Goal: Task Accomplishment & Management: Manage account settings

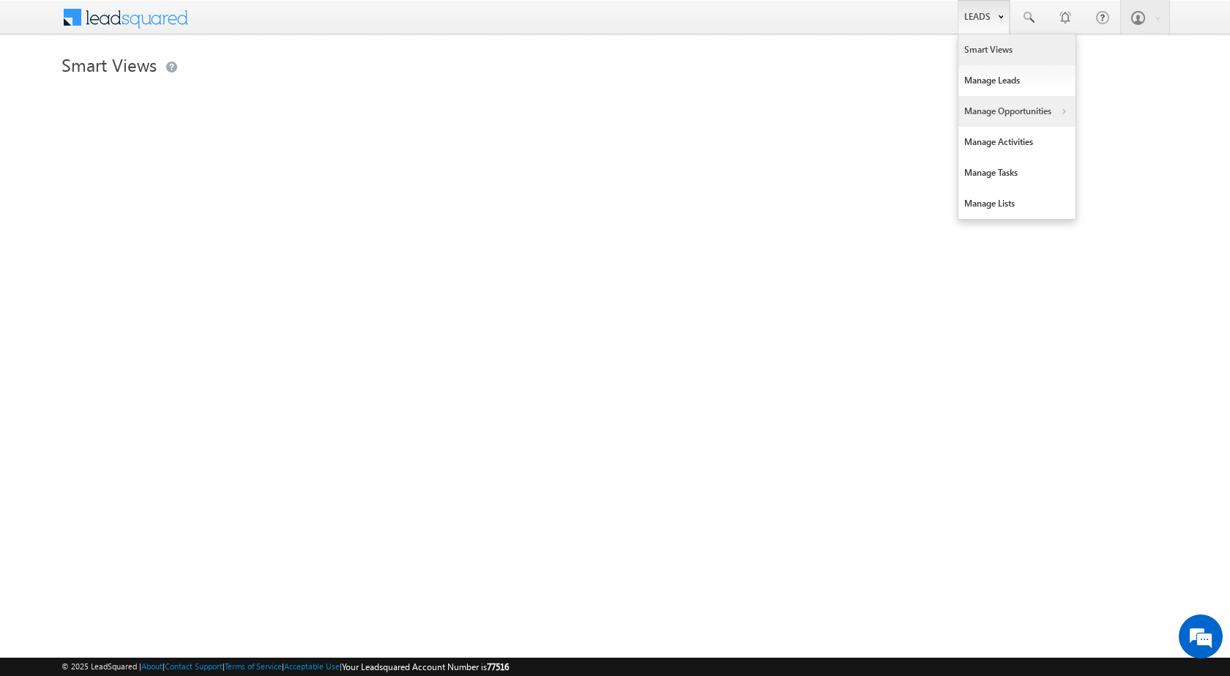
click at [1014, 116] on link "Manage Opportunities" at bounding box center [1016, 111] width 117 height 31
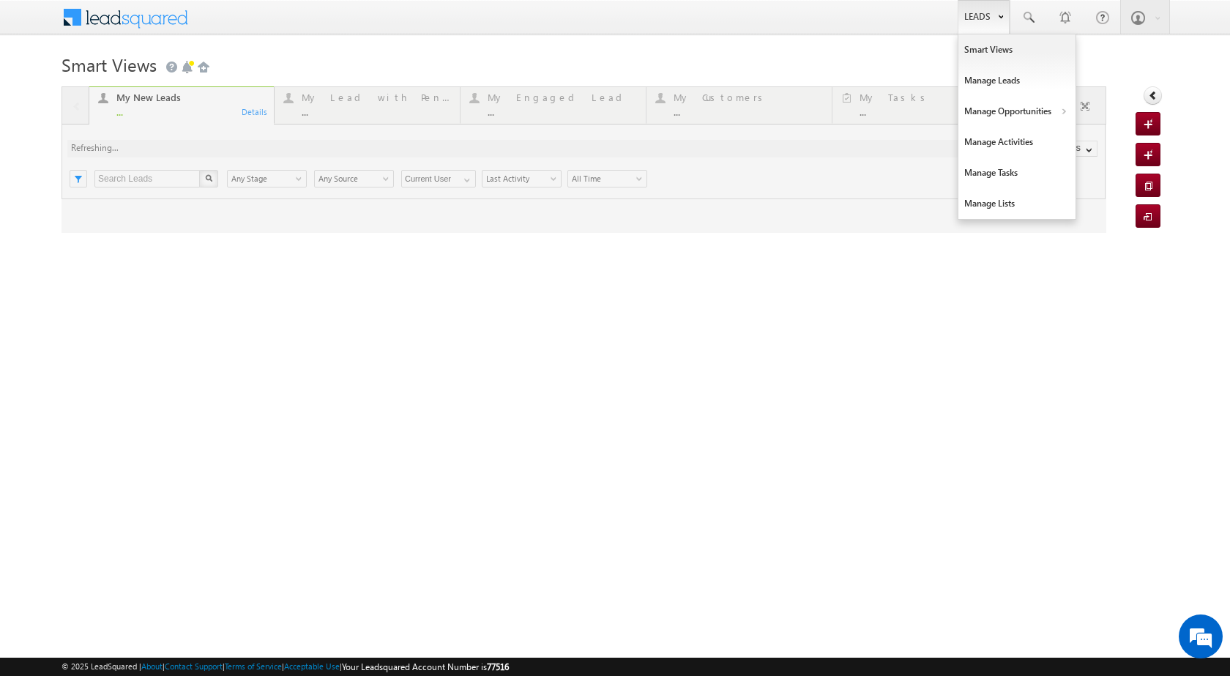
click at [988, 9] on link "Leads" at bounding box center [983, 17] width 52 height 34
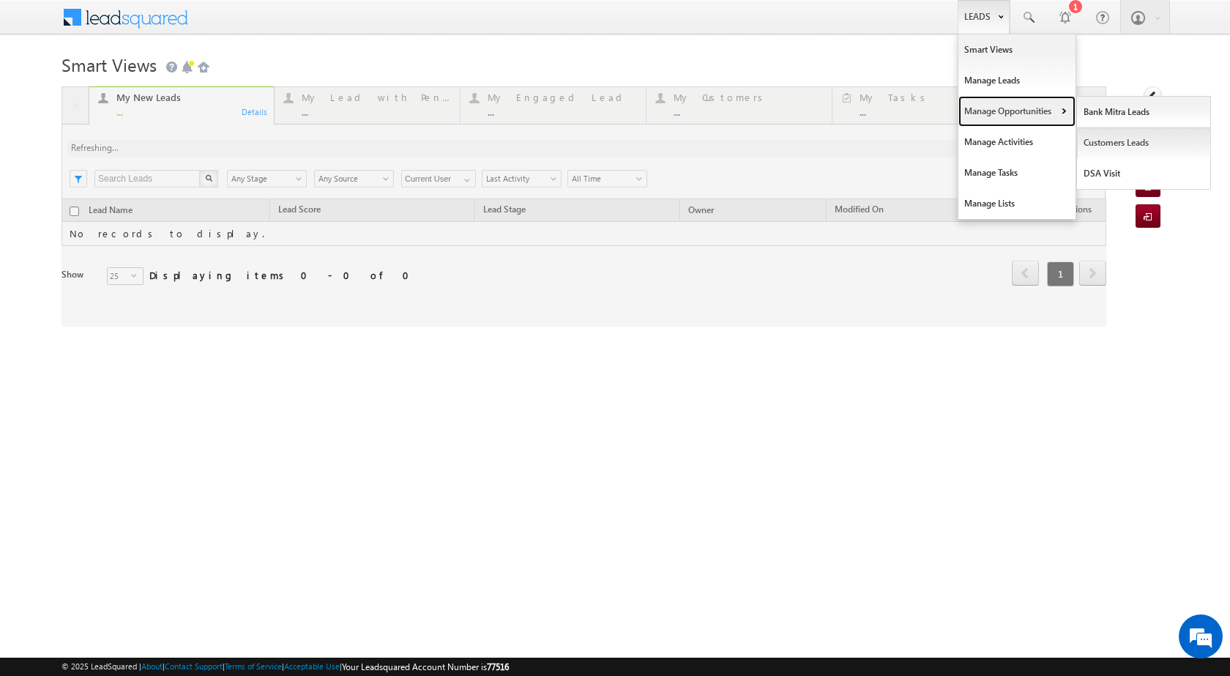
click at [1055, 109] on link "Manage Opportunities" at bounding box center [1016, 111] width 117 height 31
click at [1085, 138] on link "Customers Leads" at bounding box center [1144, 142] width 134 height 31
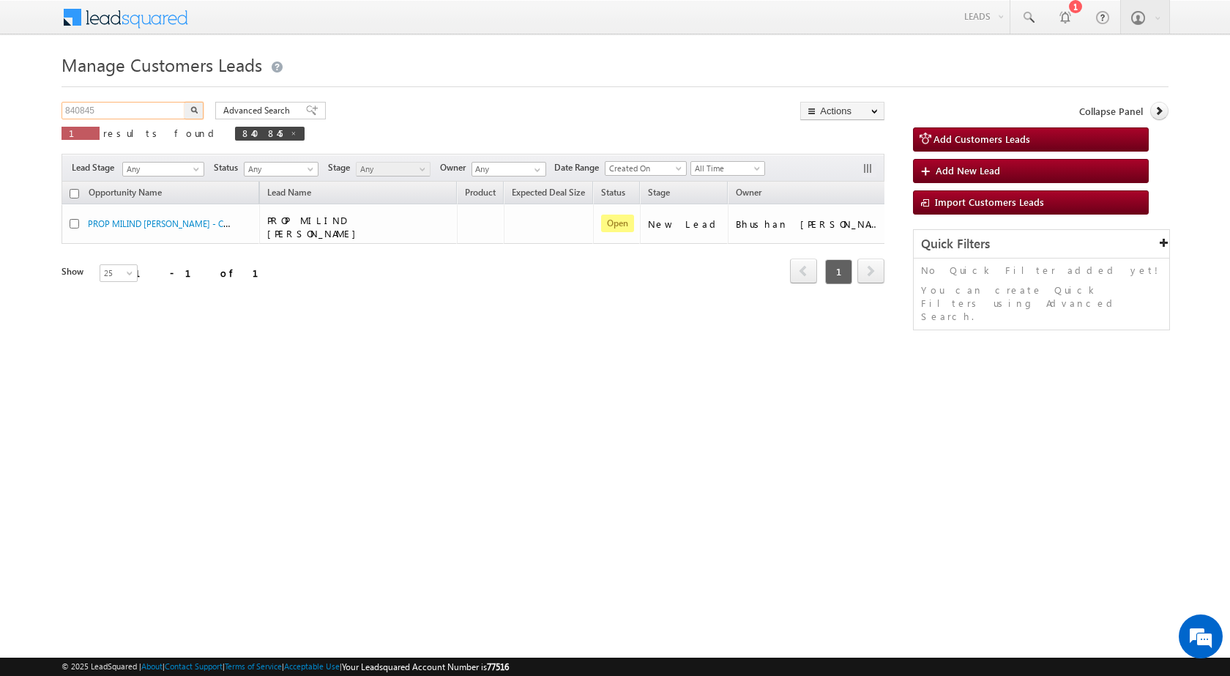
drag, startPoint x: 147, startPoint y: 108, endPoint x: 0, endPoint y: 105, distance: 147.2
click at [0, 105] on body "Menu Rubi Yadav sitar a7@ks erve." at bounding box center [615, 207] width 1230 height 415
paste input "3201"
type input "843201"
click at [195, 112] on img "button" at bounding box center [193, 109] width 7 height 7
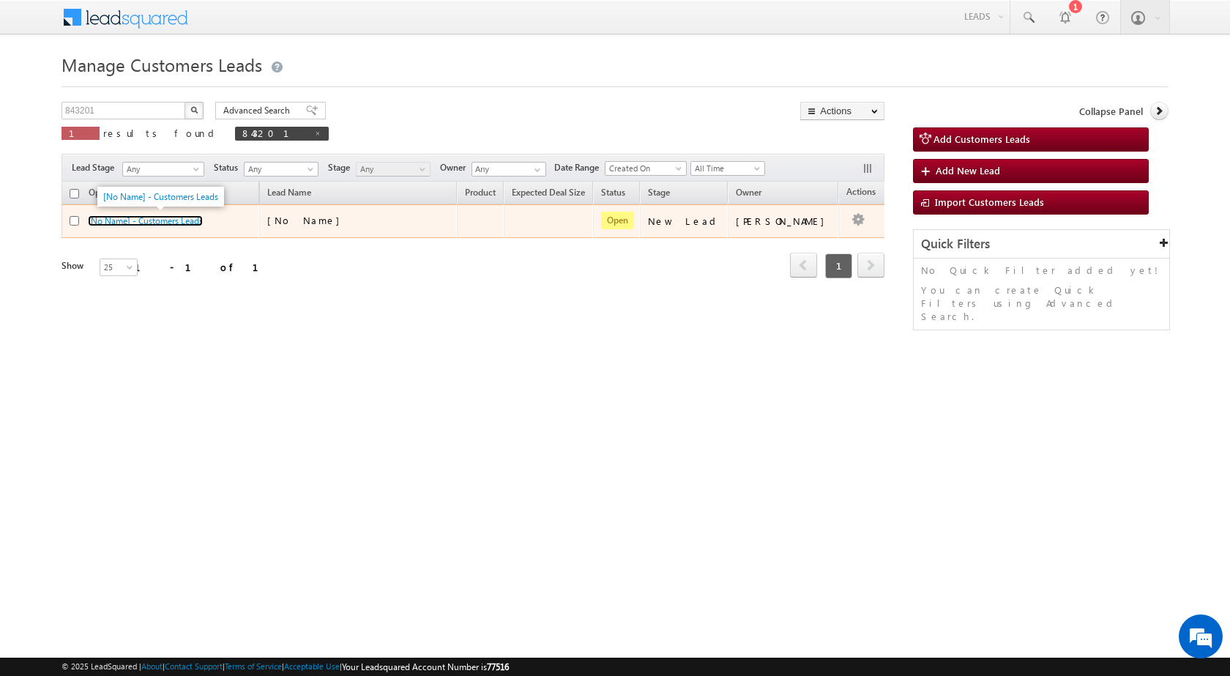
drag, startPoint x: 186, startPoint y: 220, endPoint x: 98, endPoint y: 1, distance: 236.5
click at [184, 220] on link "[No Name] - Customers Leads" at bounding box center [145, 220] width 115 height 11
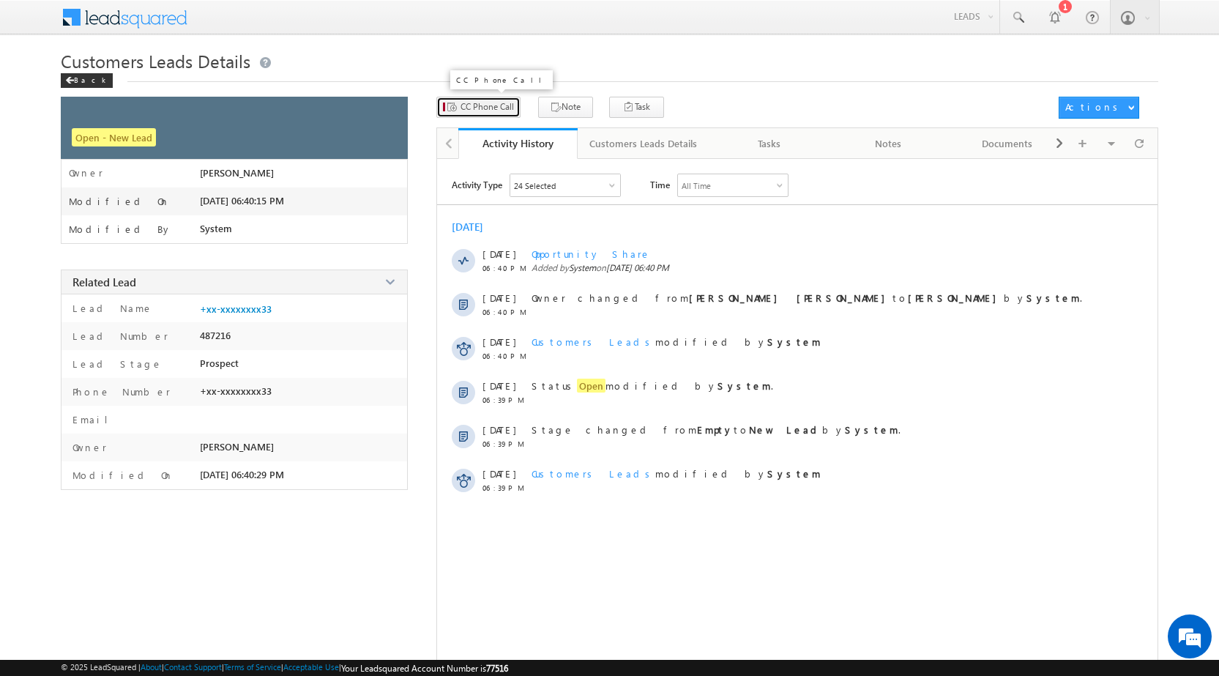
click at [474, 105] on span "CC Phone Call" at bounding box center [486, 106] width 53 height 13
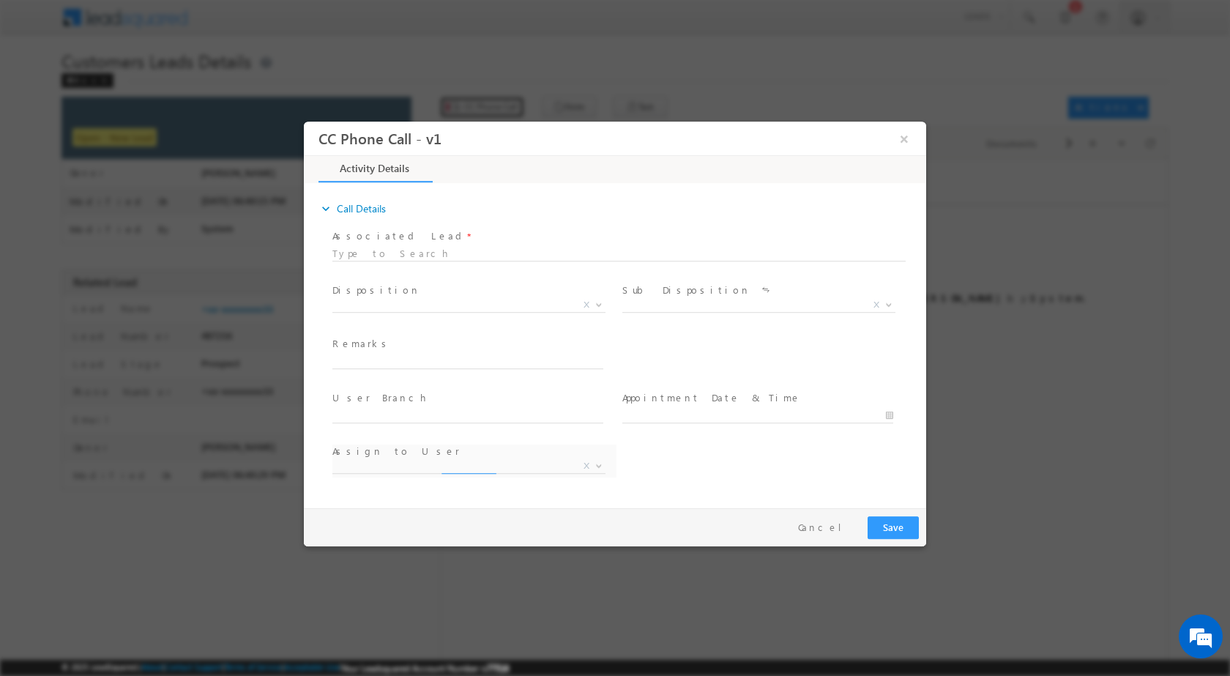
select select "Rose.Shyse+sgrl@leadsquared.com"
click at [594, 303] on span at bounding box center [597, 303] width 15 height 19
click at [594, 302] on span at bounding box center [597, 303] width 15 height 19
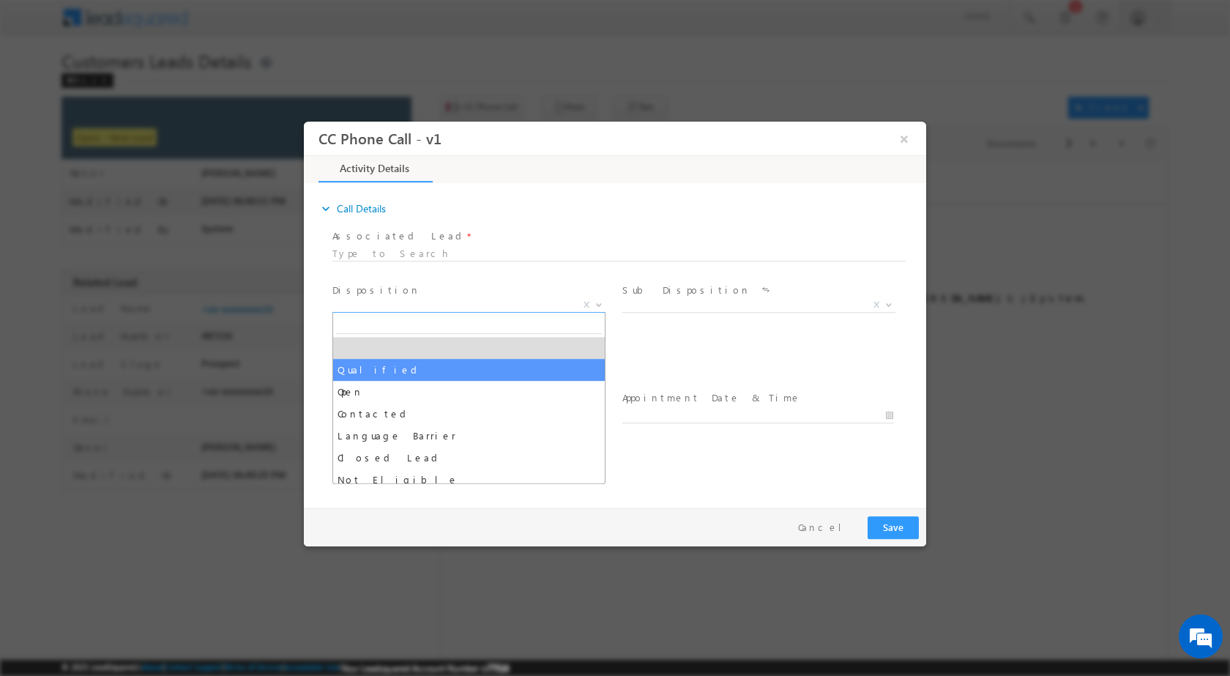
drag, startPoint x: 433, startPoint y: 362, endPoint x: 802, endPoint y: 343, distance: 369.4
select select "Qualified"
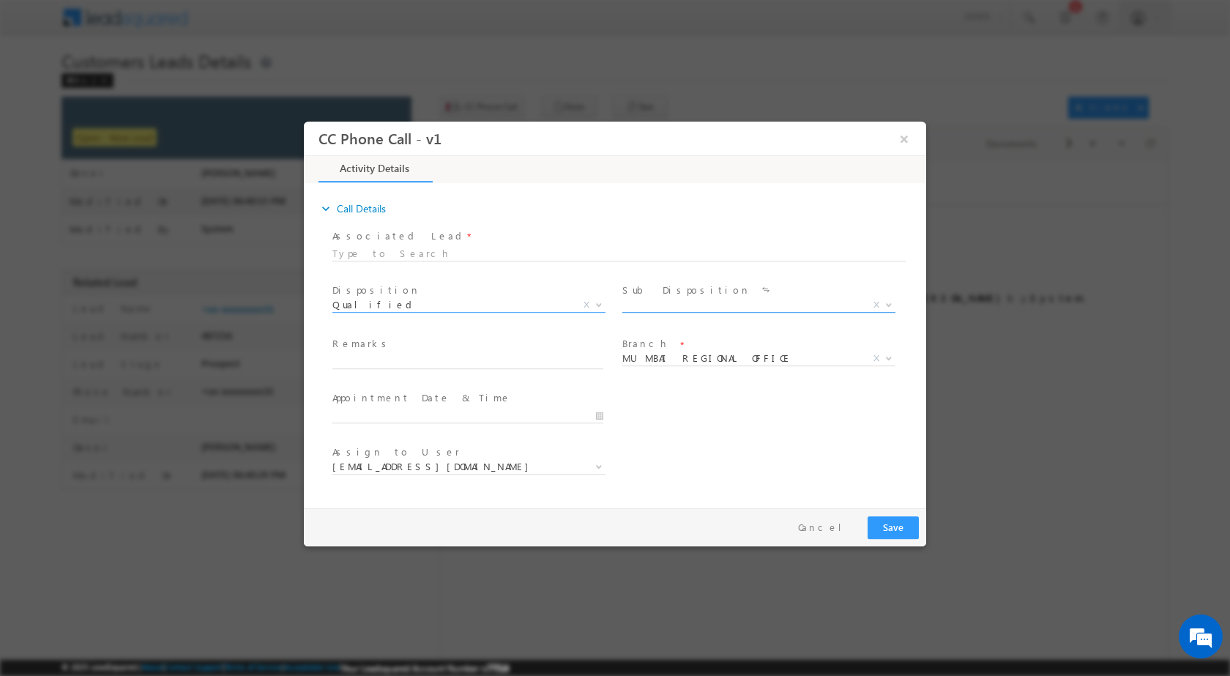
click at [881, 308] on span at bounding box center [887, 303] width 15 height 19
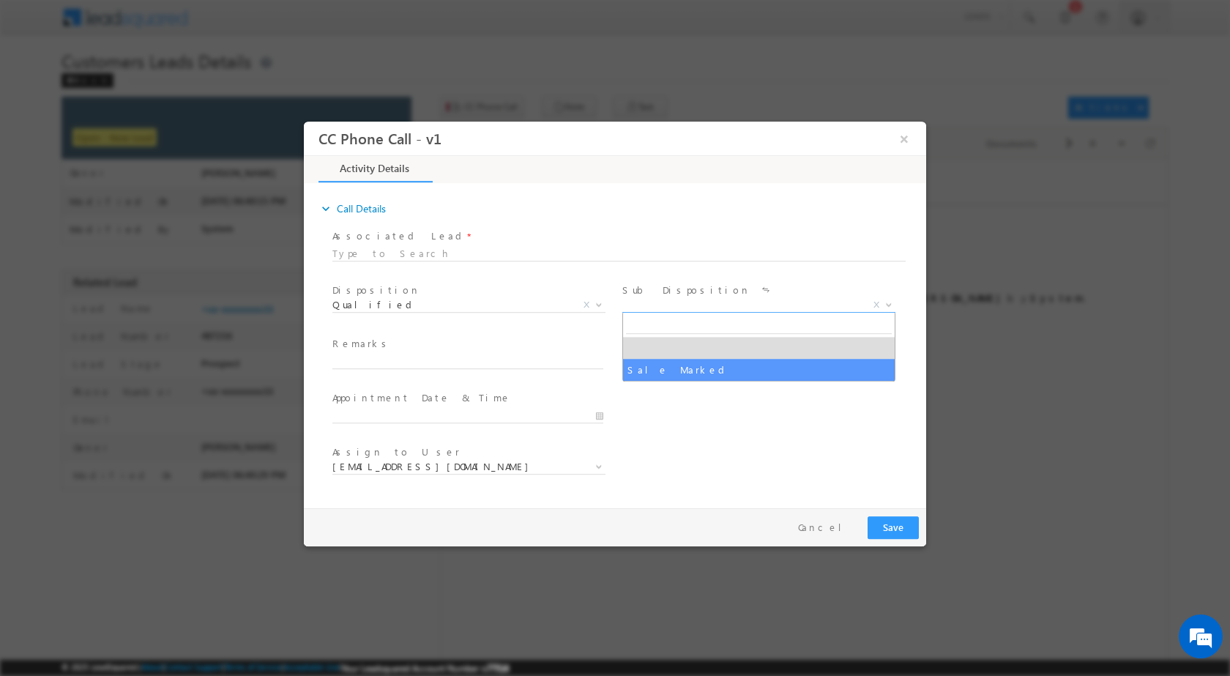
drag, startPoint x: 710, startPoint y: 372, endPoint x: 654, endPoint y: 372, distance: 55.6
select select "Sale Marked"
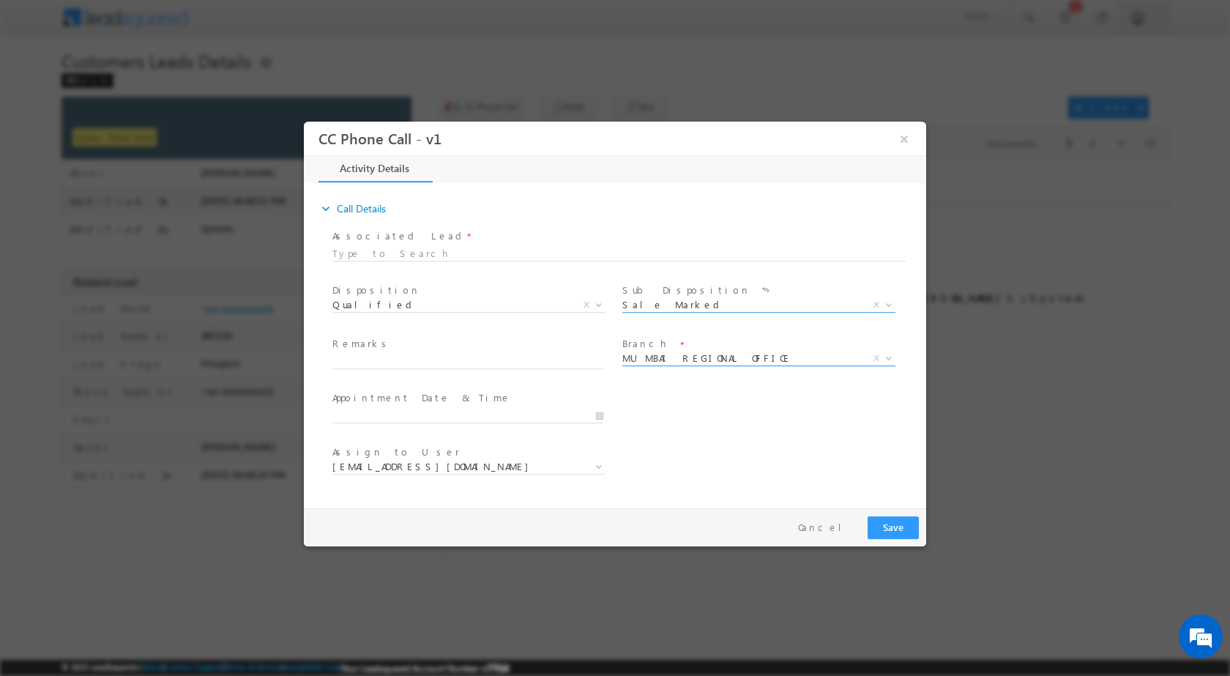
click at [889, 352] on span at bounding box center [887, 357] width 15 height 19
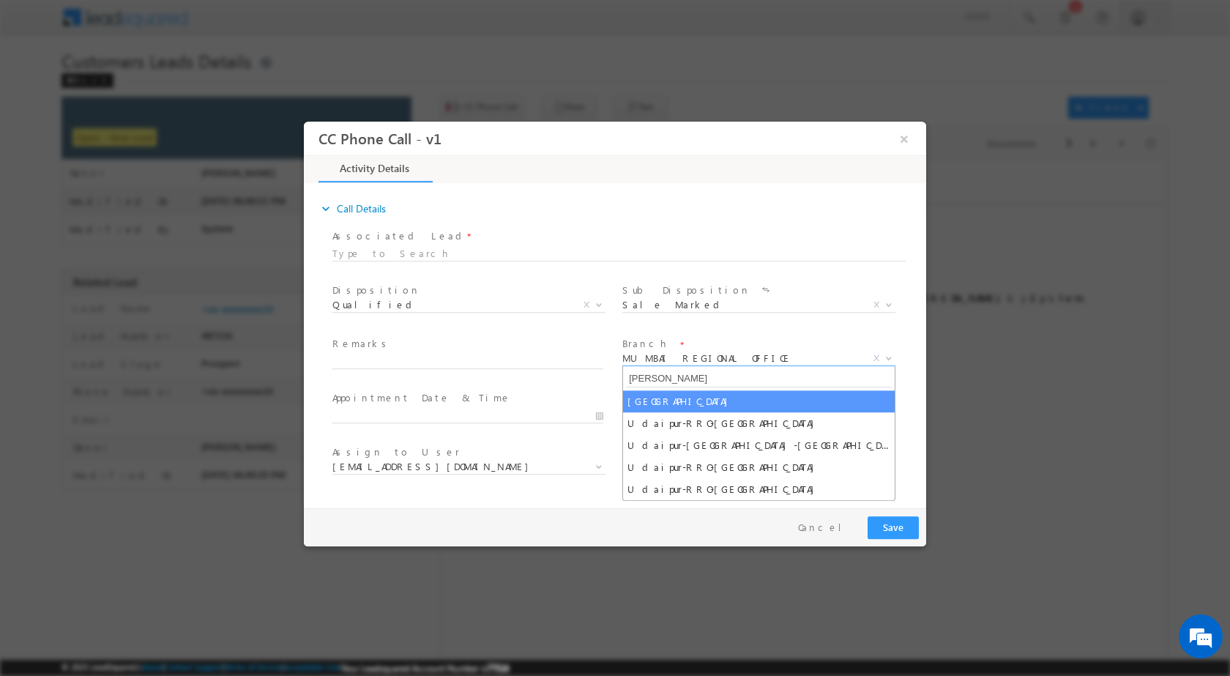
type input "Udai"
select select "[GEOGRAPHIC_DATA]"
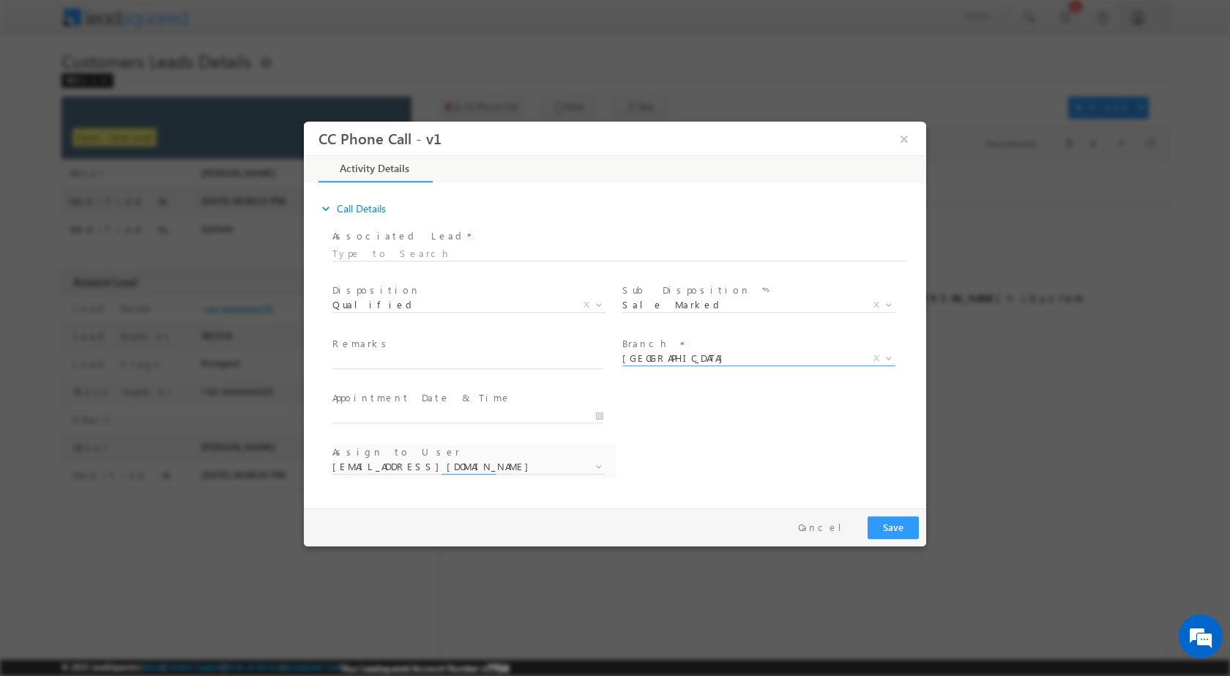
select select "alok.verma@sgrlimited.in"
click at [599, 411] on input "09/08/2025 10:59 AM" at bounding box center [467, 415] width 271 height 15
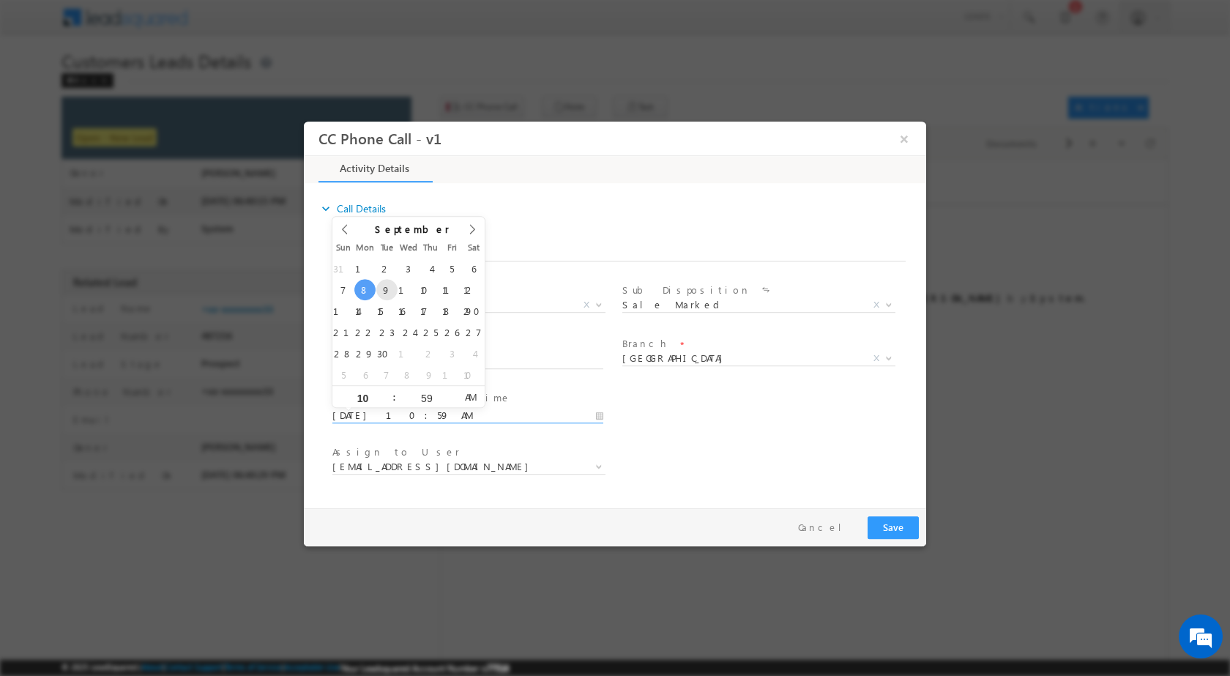
type input "09/09/2025 10:59 AM"
type input "12"
type input "09/09/2025 12:59 AM"
click at [423, 394] on input "59" at bounding box center [426, 397] width 61 height 10
type input "00"
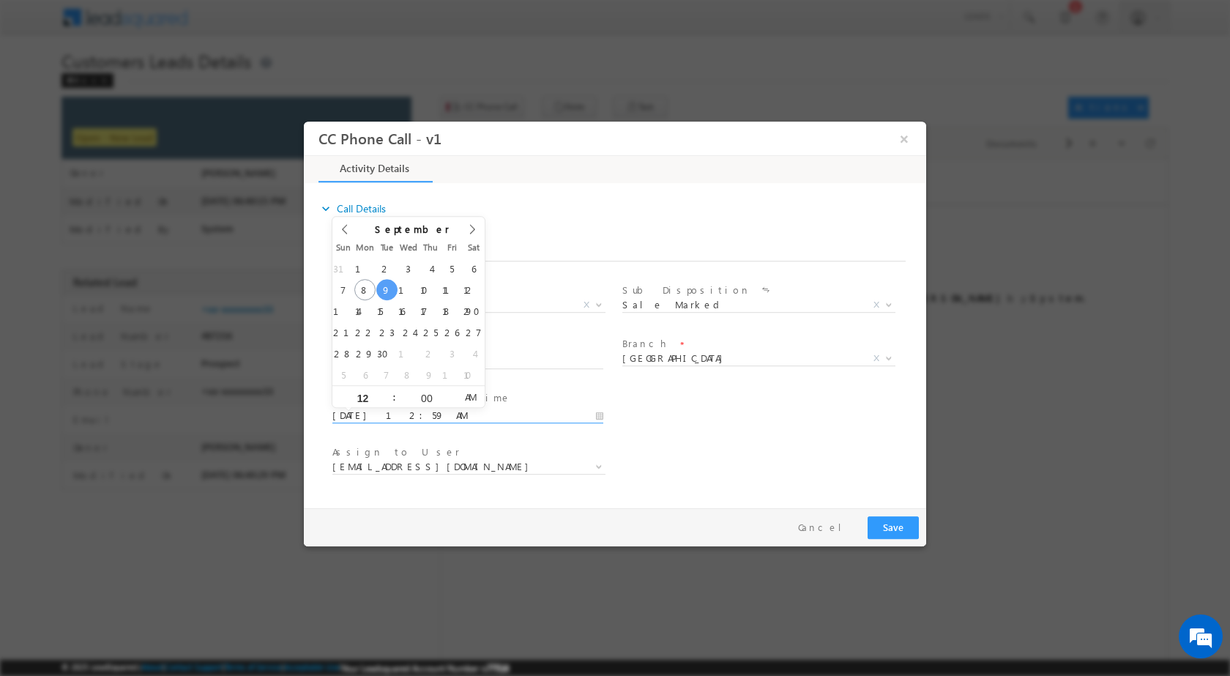
type input "09/09/2025 12:00 PM"
drag, startPoint x: 474, startPoint y: 385, endPoint x: 466, endPoint y: 395, distance: 13.0
click at [472, 388] on span "PM" at bounding box center [470, 396] width 27 height 22
click at [715, 446] on div "Assign to User * alok.verma@sgrlimited.in anand.khandelwal@sgrlimited.in chetan…" at bounding box center [627, 468] width 597 height 54
click at [601, 465] on b at bounding box center [598, 465] width 9 height 5
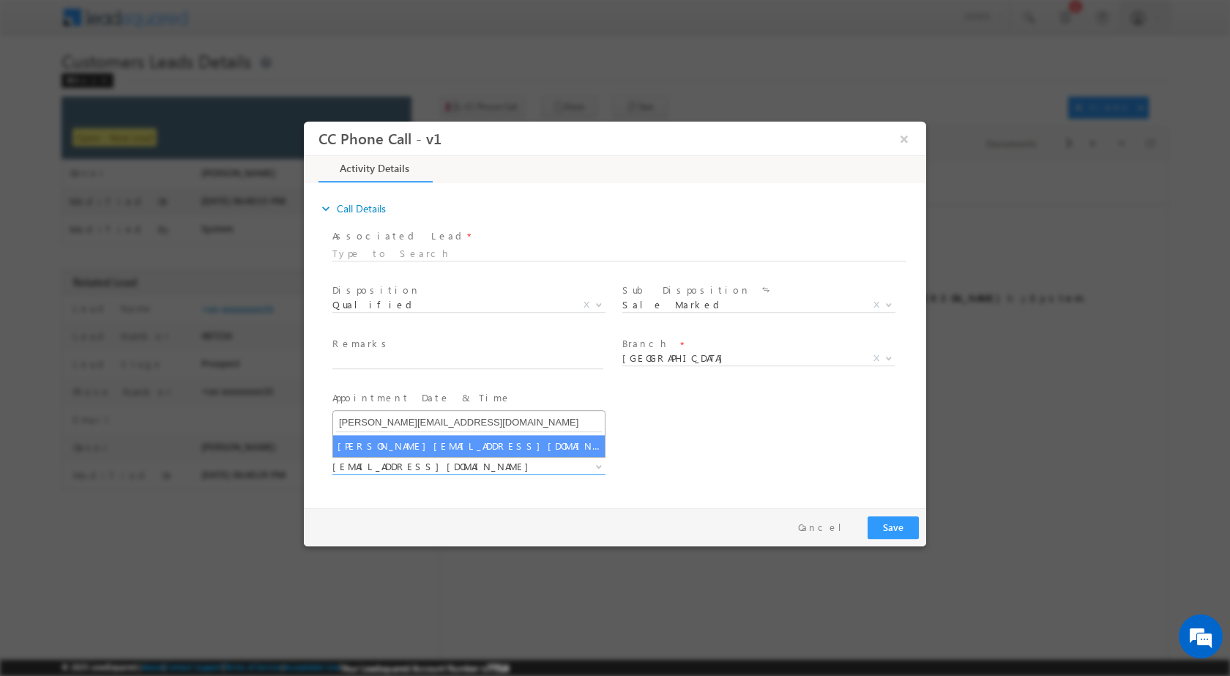
type input "[PERSON_NAME][EMAIL_ADDRESS][DOMAIN_NAME]"
select select "[PERSON_NAME][EMAIL_ADDRESS][DOMAIN_NAME]"
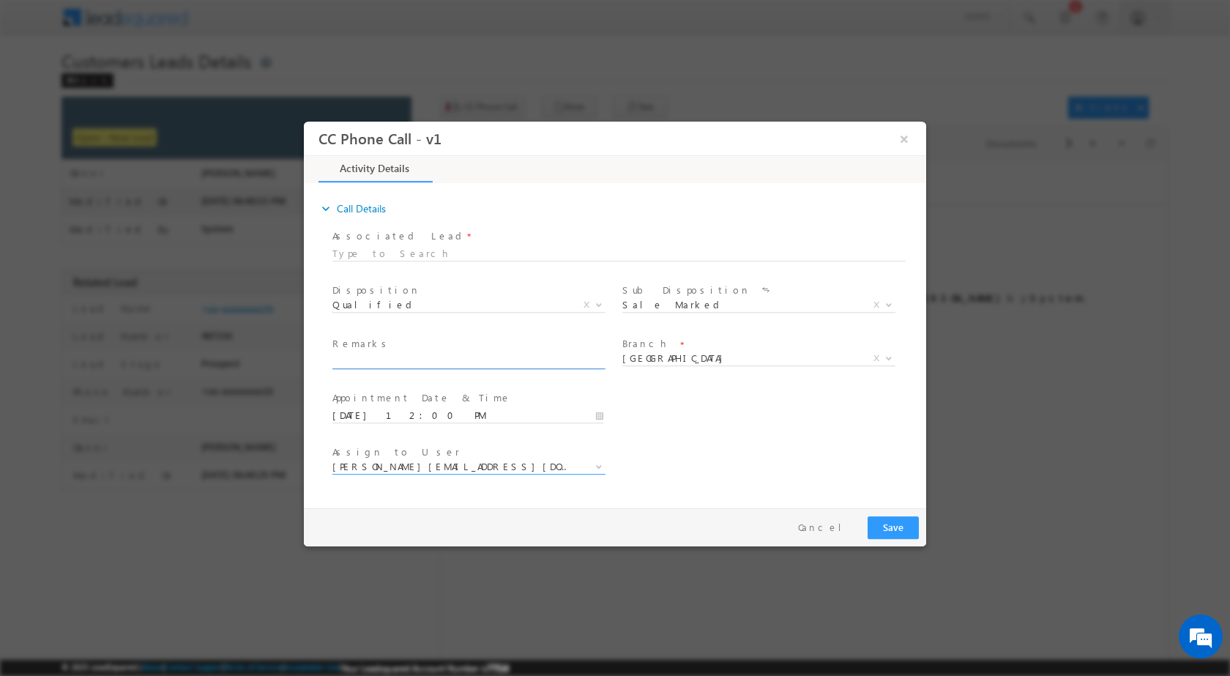
click at [431, 355] on input "text" at bounding box center [467, 361] width 271 height 15
paste input "08/09-Customer Name is Badrilal Lohar Customer age is 40 yrs loan Type is Const…"
type input "08/09-Customer Name is Badrilal Lohar Customer age is 40 yrs loan Type is Const…"
click at [880, 525] on button "Save" at bounding box center [892, 526] width 51 height 23
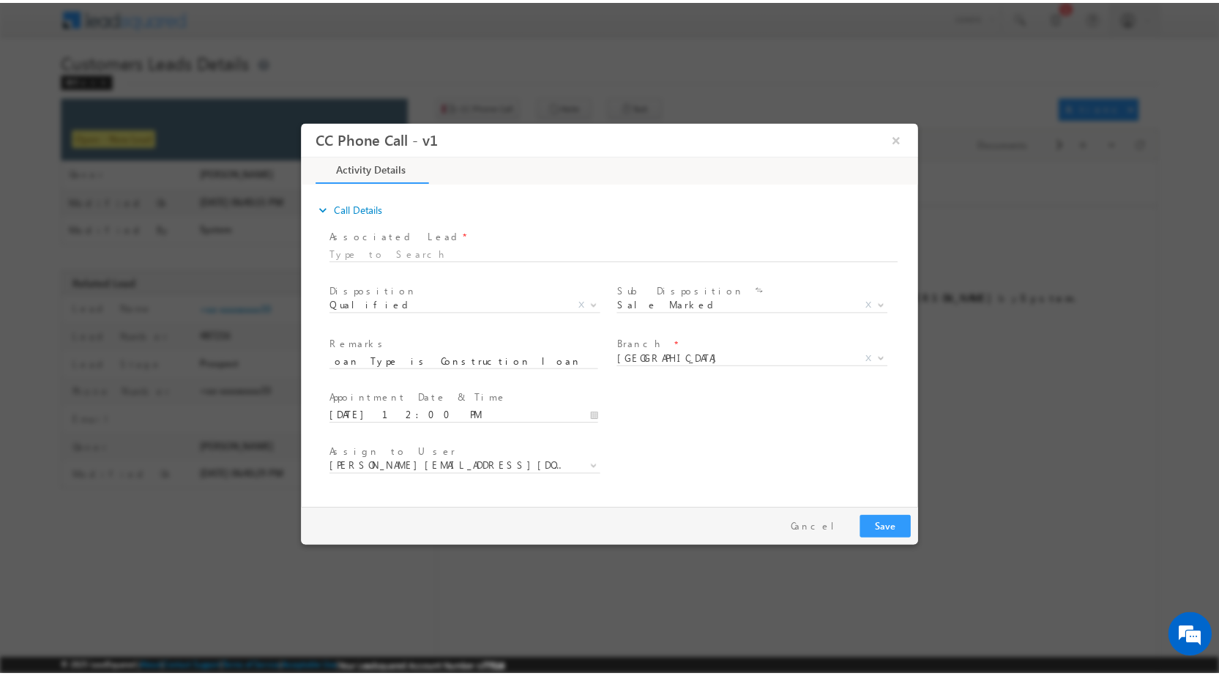
scroll to position [0, 0]
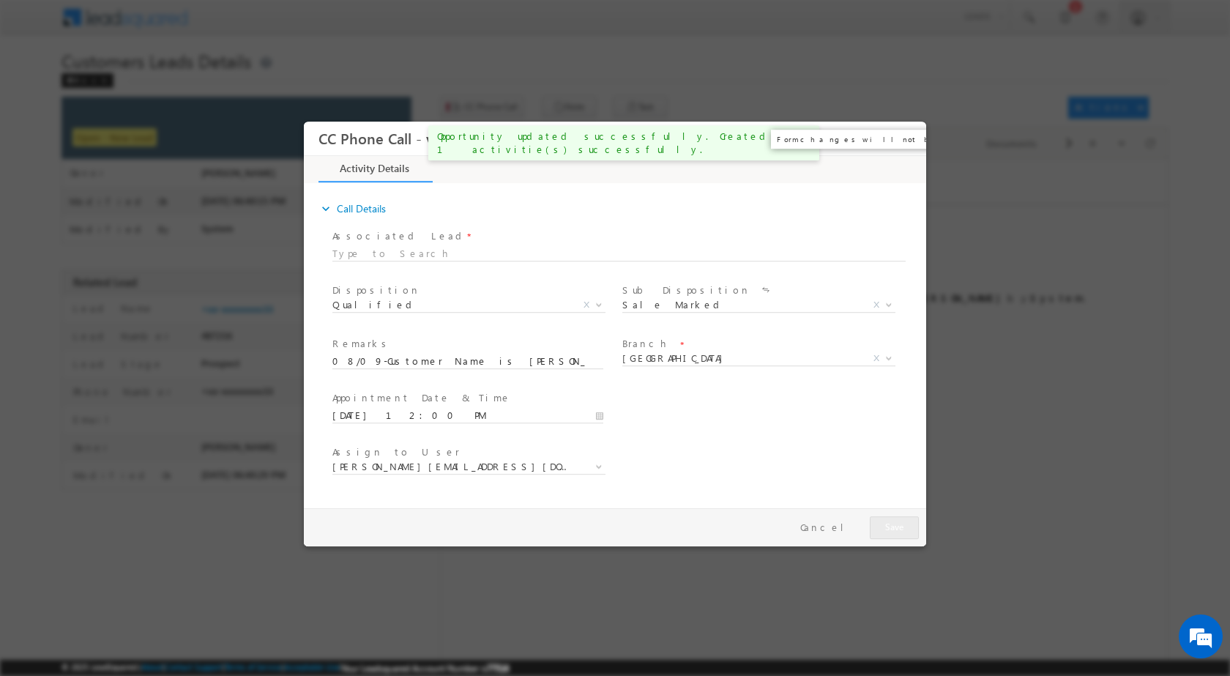
click at [903, 143] on button "×" at bounding box center [904, 137] width 25 height 27
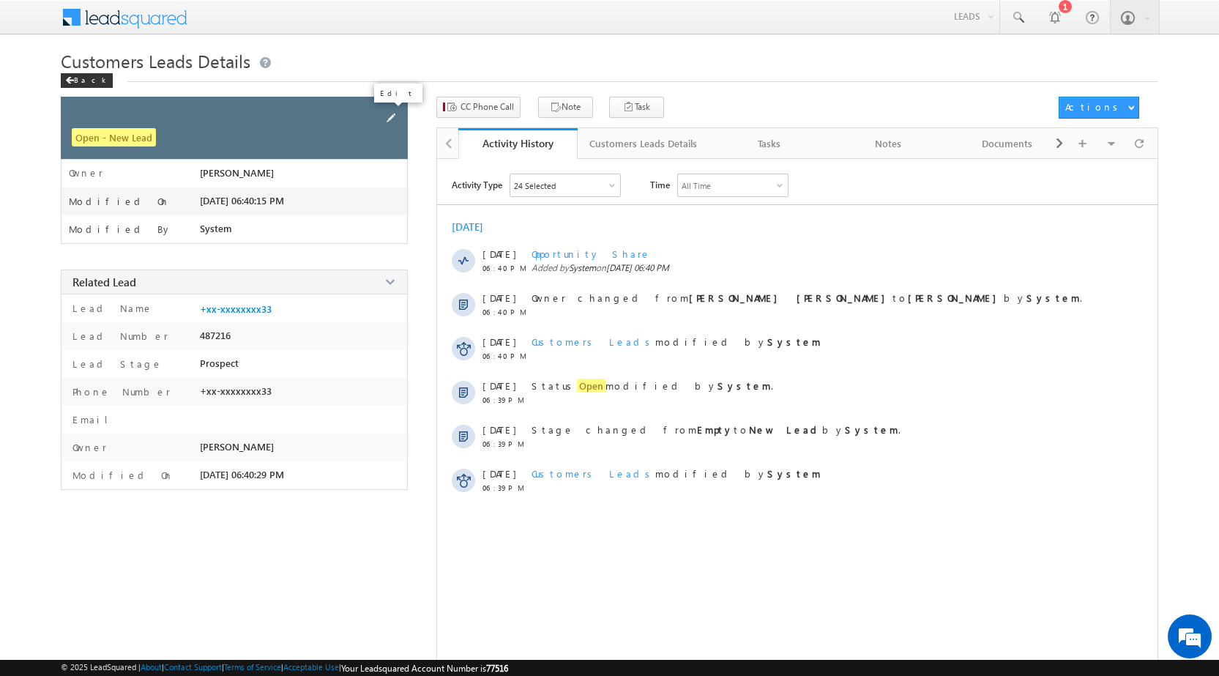
click at [388, 120] on span at bounding box center [391, 118] width 16 height 16
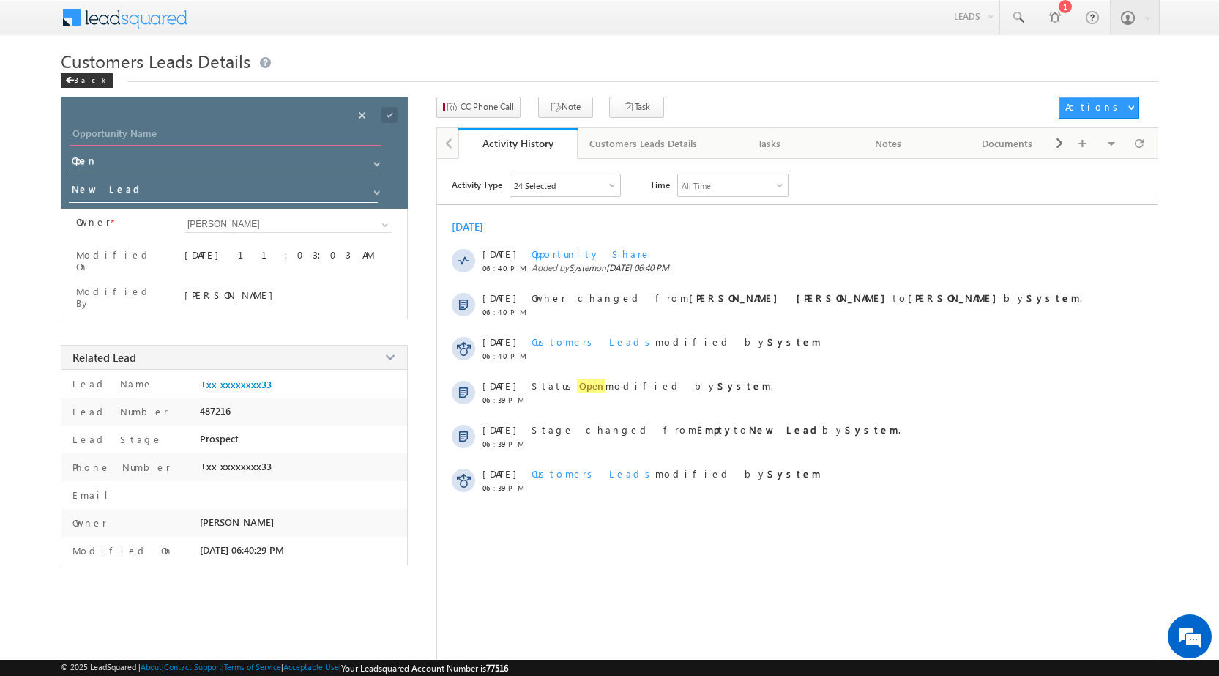
click at [195, 126] on input "Opportunity Name" at bounding box center [225, 135] width 311 height 20
type input "[PERSON_NAME]"
click at [390, 113] on span at bounding box center [389, 115] width 16 height 16
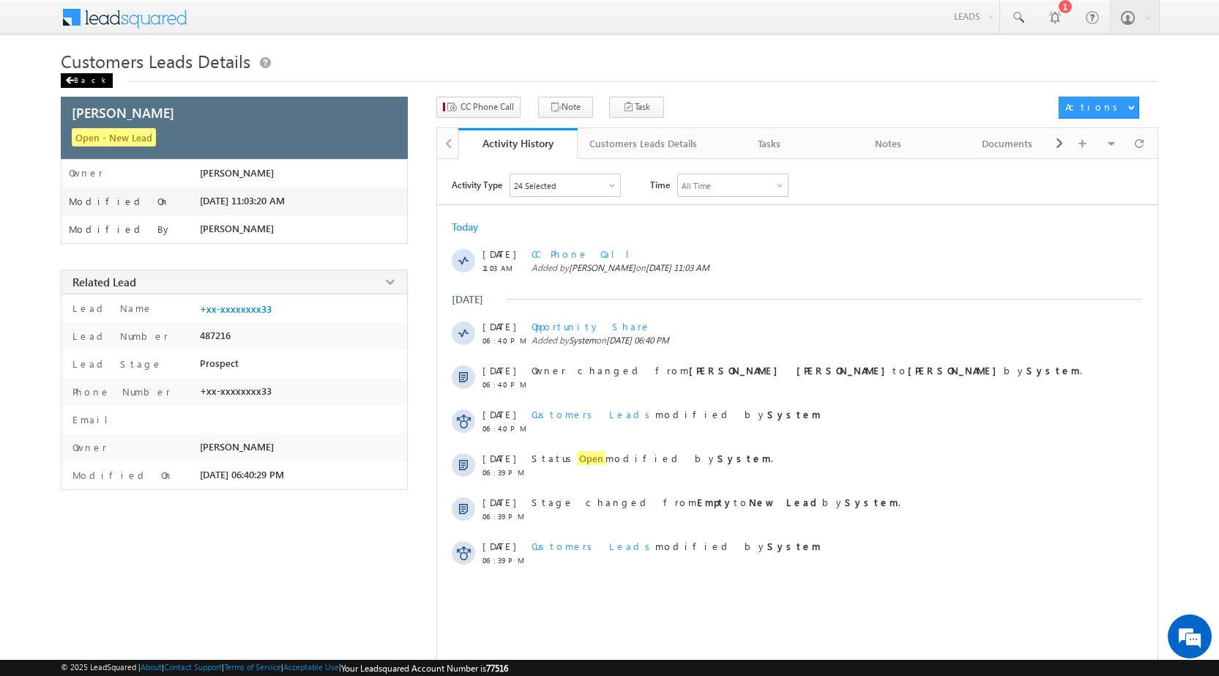
click at [75, 79] on div "Back" at bounding box center [87, 80] width 52 height 15
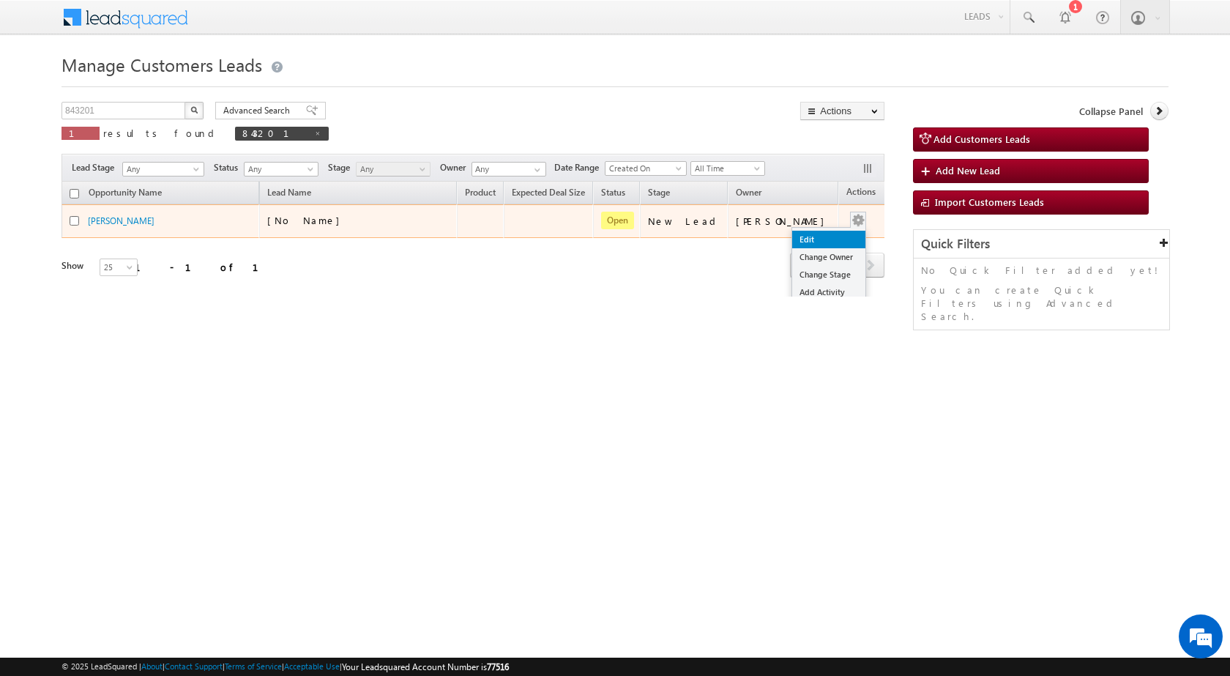
click at [812, 232] on link "Edit" at bounding box center [828, 240] width 73 height 18
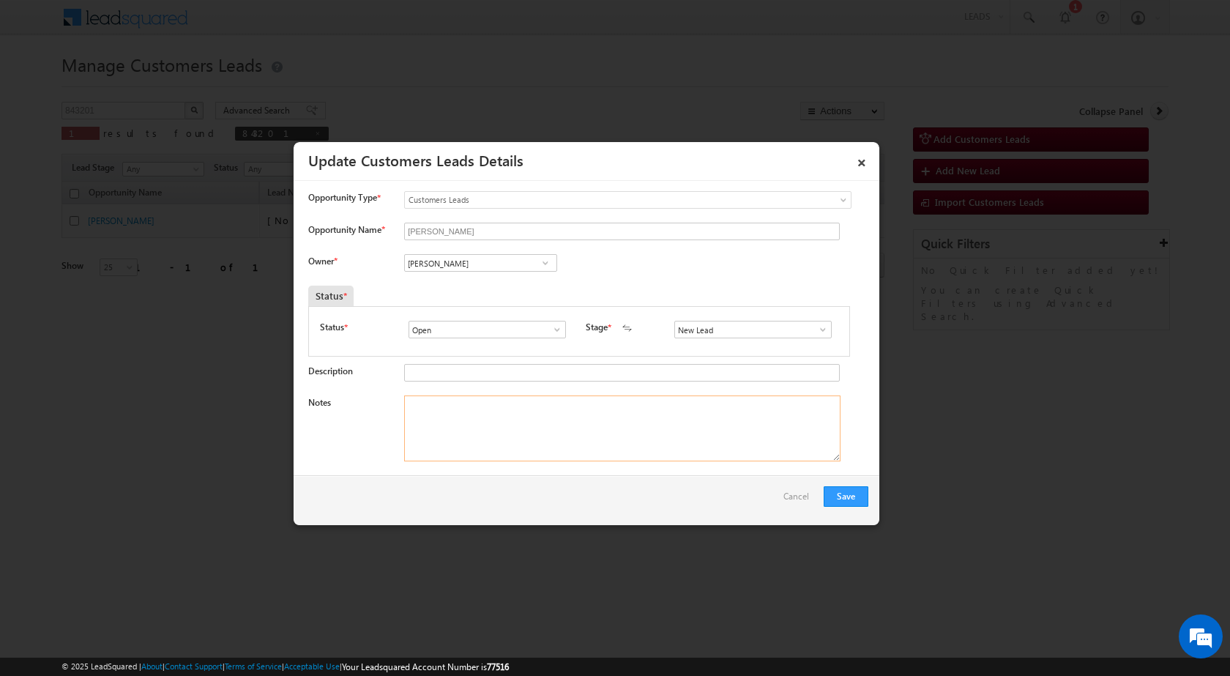
click at [580, 444] on textarea "Notes" at bounding box center [622, 428] width 436 height 66
paste textarea "08/09-Customer Name is [PERSON_NAME] Customer age is [DEMOGRAPHIC_DATA] yrs loa…"
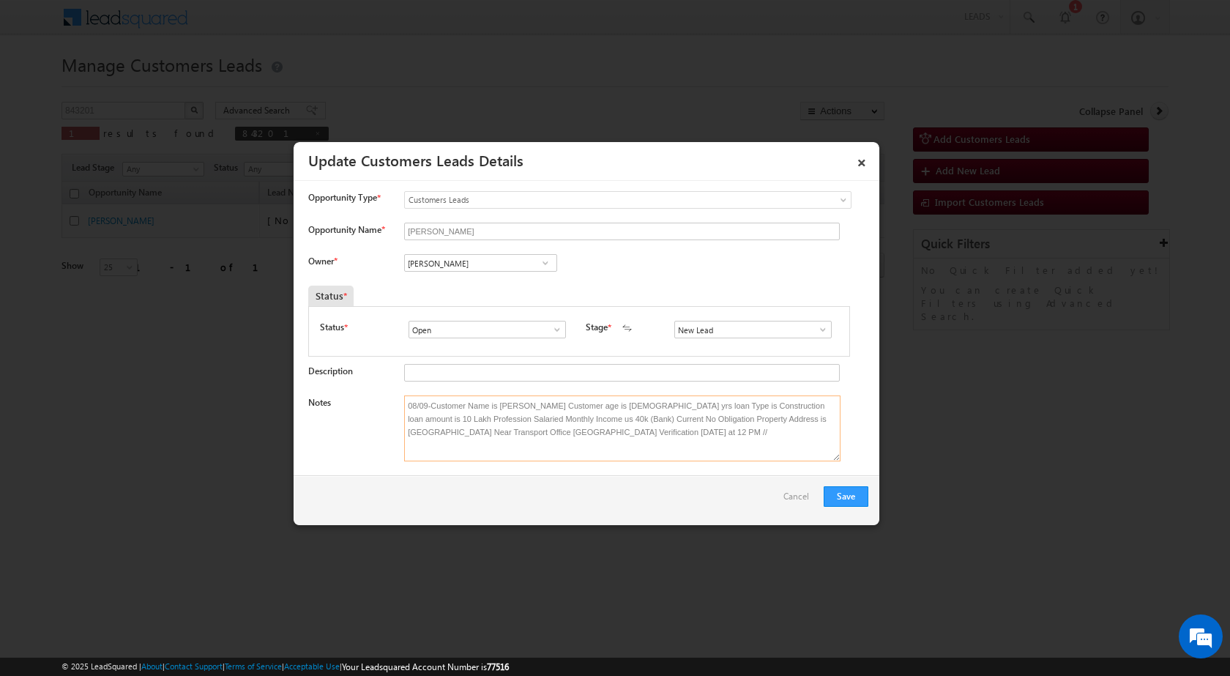
type textarea "08/09-Customer Name is [PERSON_NAME] Customer age is [DEMOGRAPHIC_DATA] yrs loa…"
click at [442, 261] on input "[PERSON_NAME]" at bounding box center [480, 263] width 153 height 18
paste input "[PERSON_NAME][EMAIL_ADDRESS][DOMAIN_NAME]"
click at [477, 280] on link "[PERSON_NAME] [PERSON_NAME][EMAIL_ADDRESS][DOMAIN_NAME]" at bounding box center [480, 286] width 153 height 28
type input "[PERSON_NAME]"
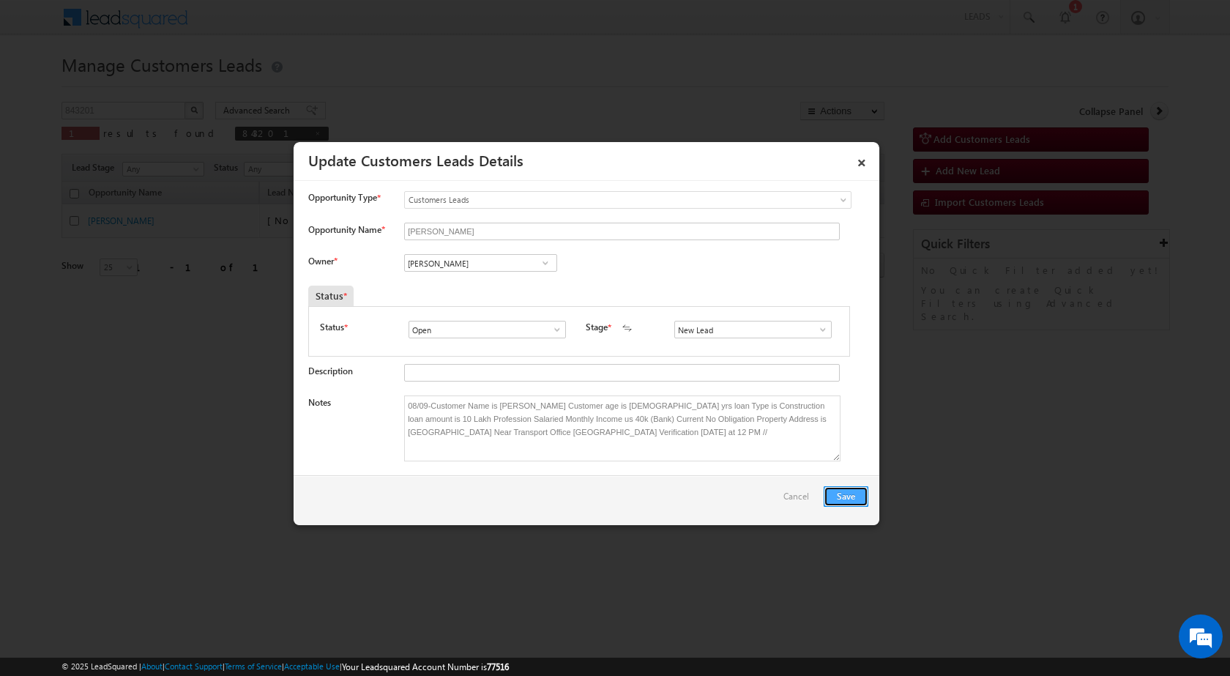
click at [840, 498] on button "Save" at bounding box center [845, 496] width 45 height 20
